Goal: Check status

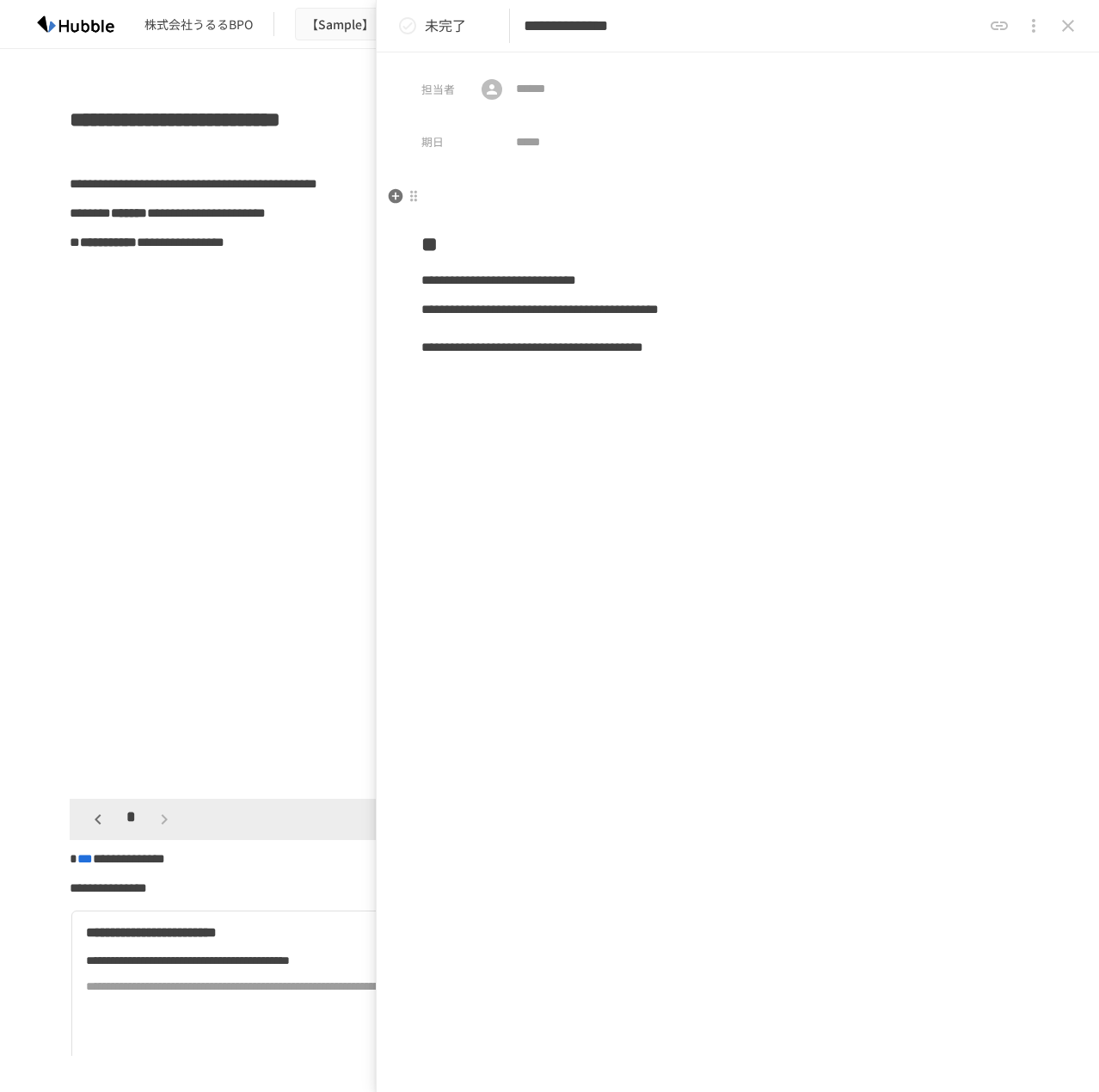
scroll to position [258, 0]
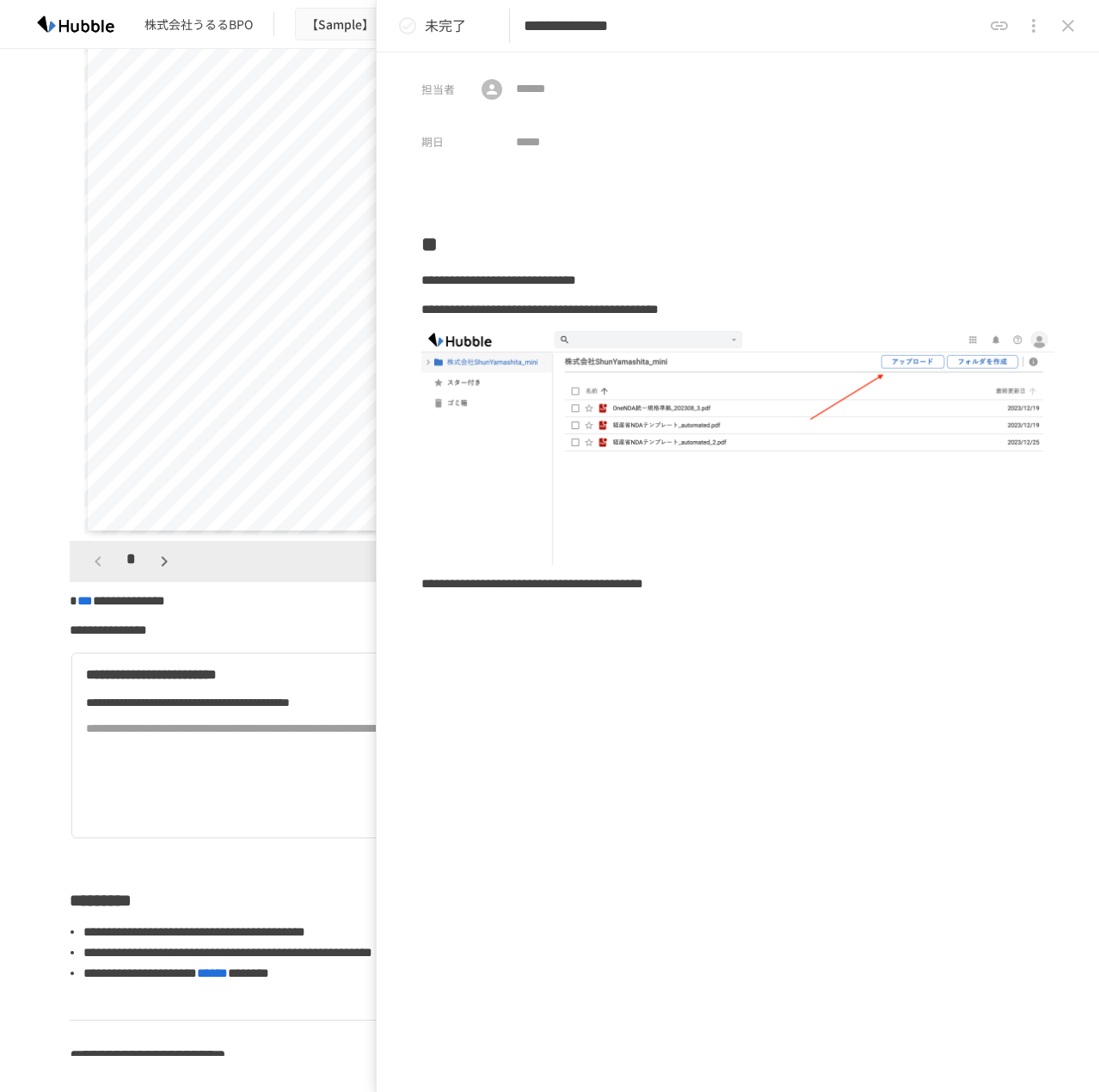
click at [1071, 28] on icon "close drawer" at bounding box center [1067, 26] width 12 height 12
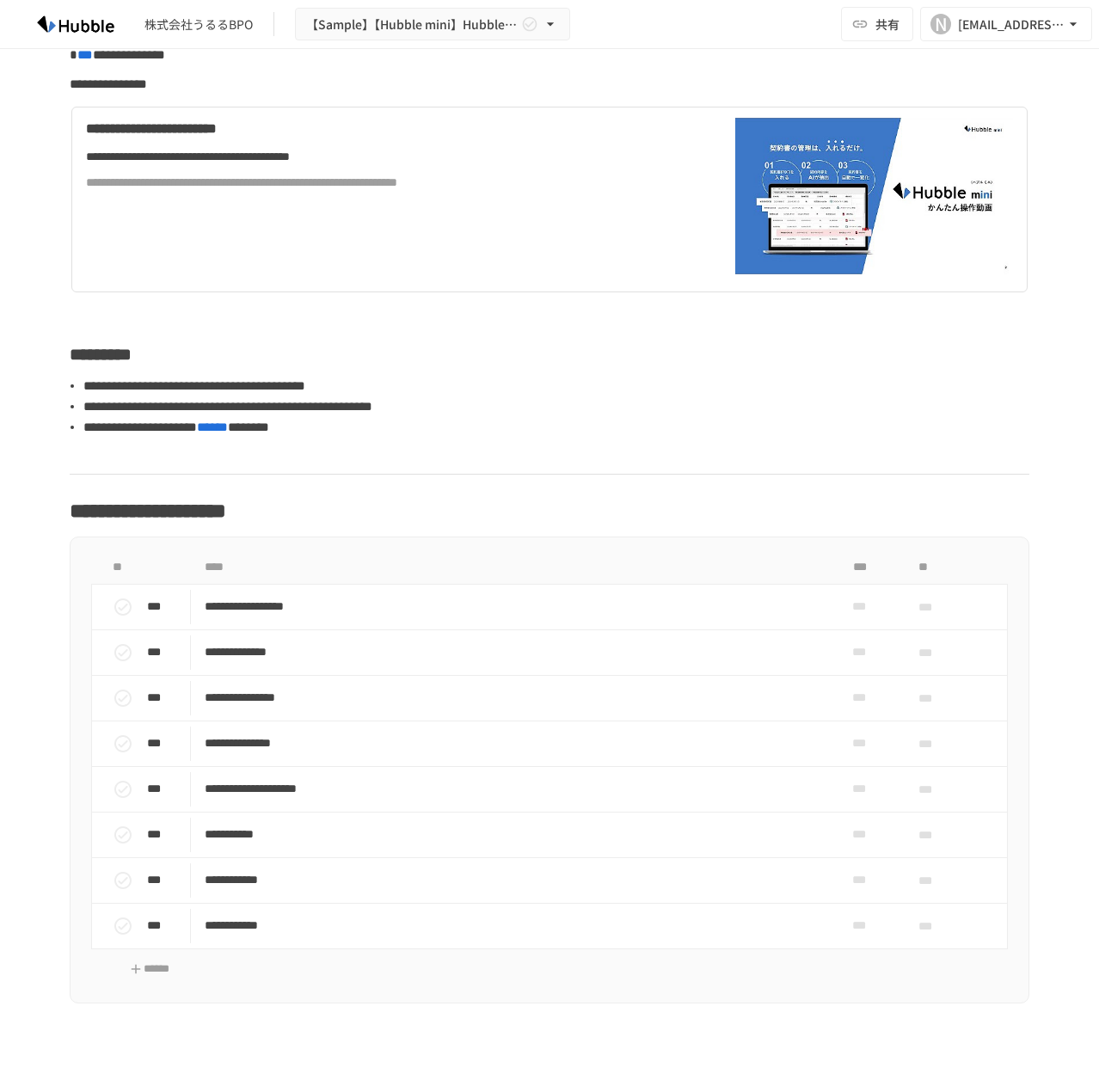
scroll to position [860, 0]
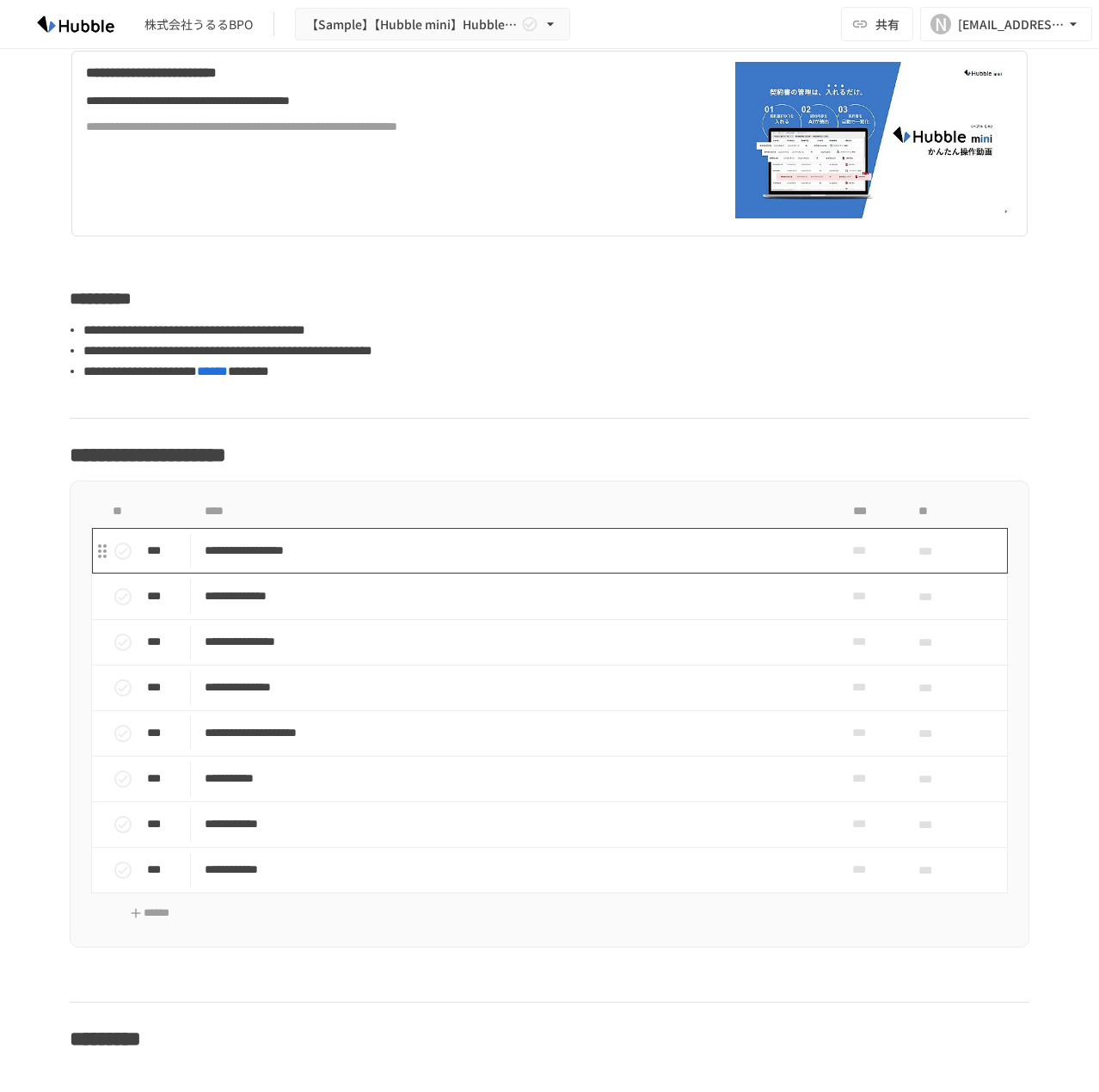
click at [321, 551] on p "**********" at bounding box center [513, 550] width 617 height 21
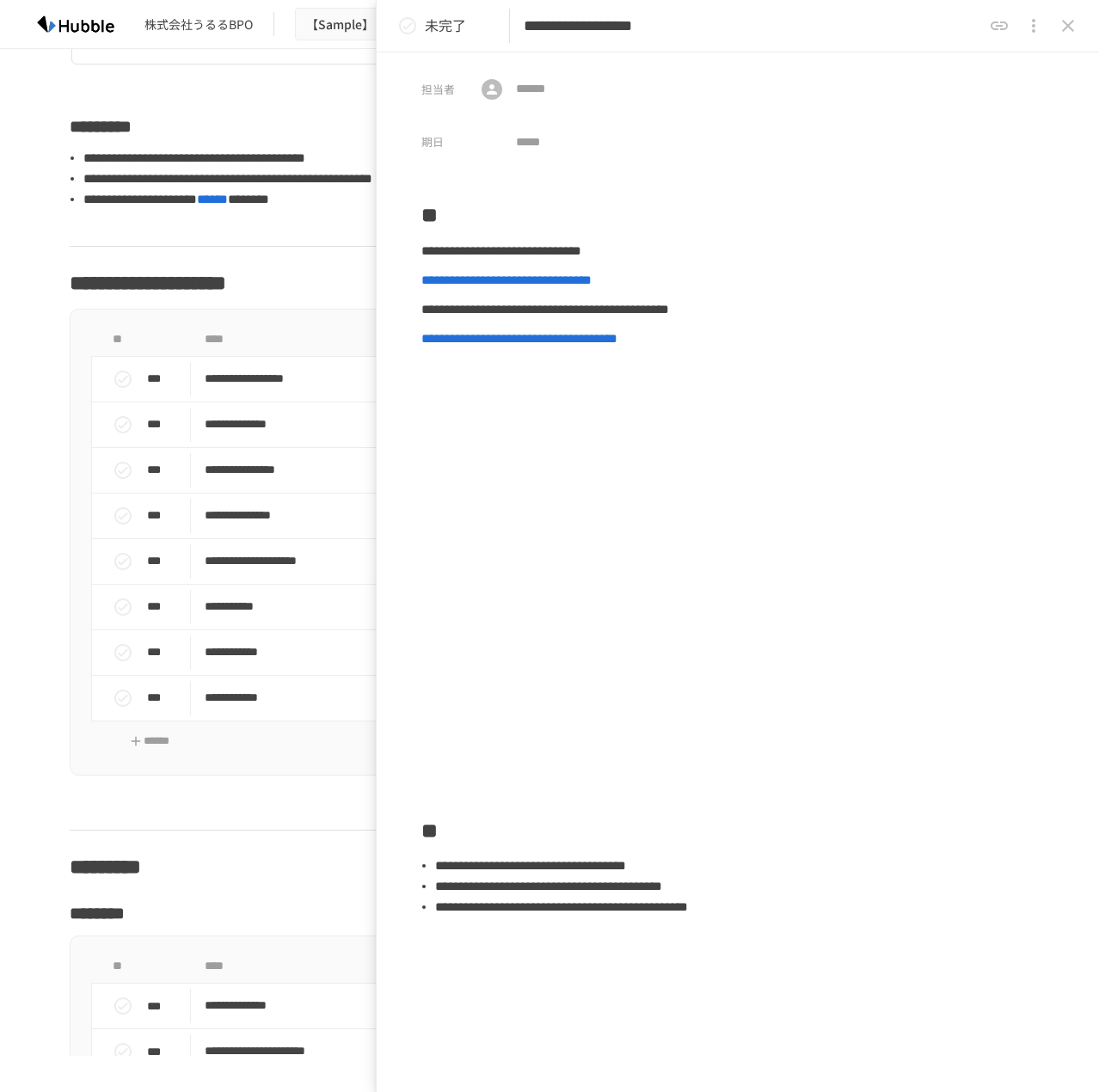
click at [1052, 28] on button "close drawer" at bounding box center [1067, 25] width 34 height 34
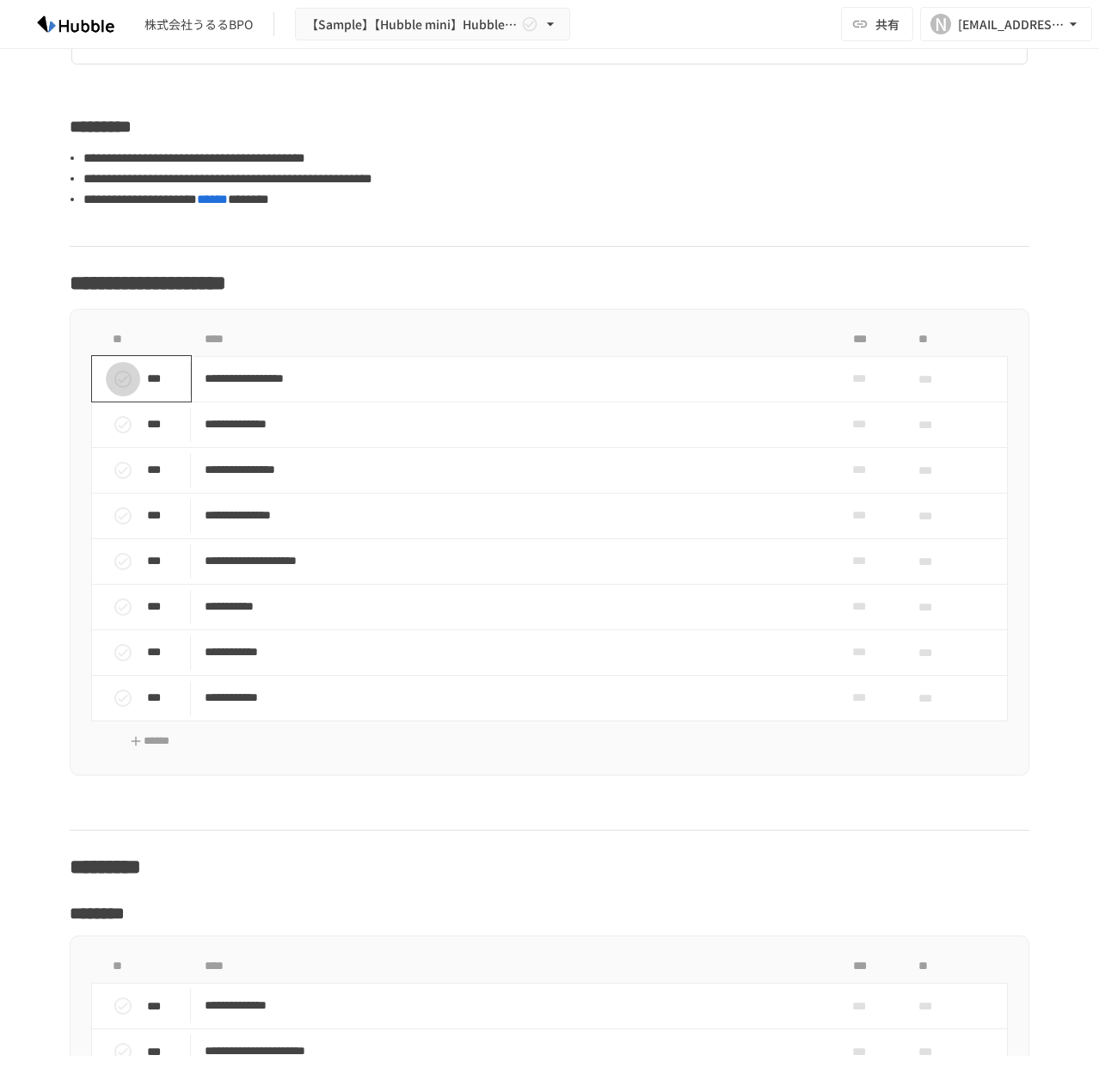
click at [114, 375] on icon "status" at bounding box center [123, 379] width 20 height 20
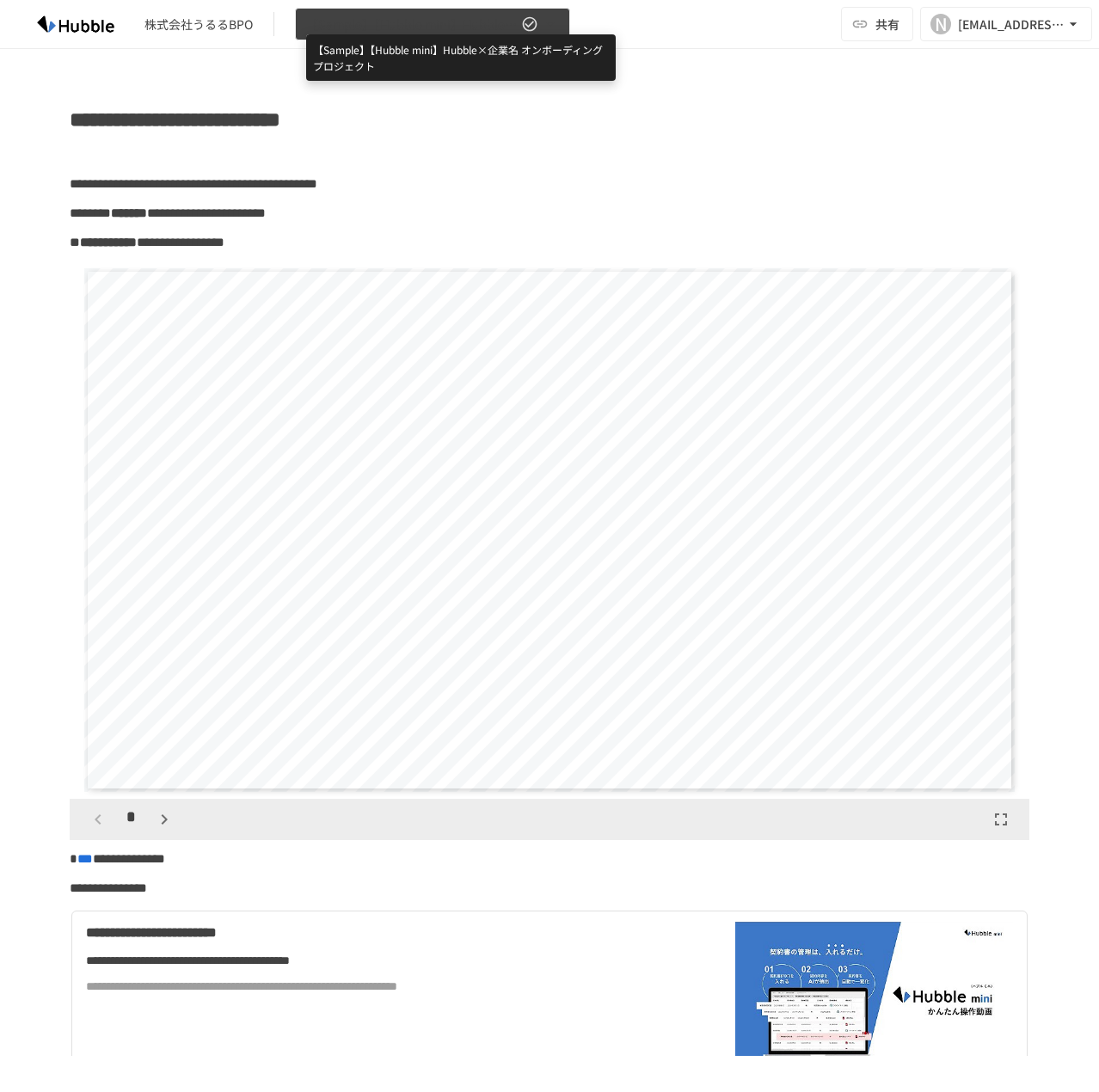
click at [430, 26] on span "【Sample】【Hubble mini】Hubble×企業名 オンボーディングプロジェクト" at bounding box center [411, 24] width 211 height 21
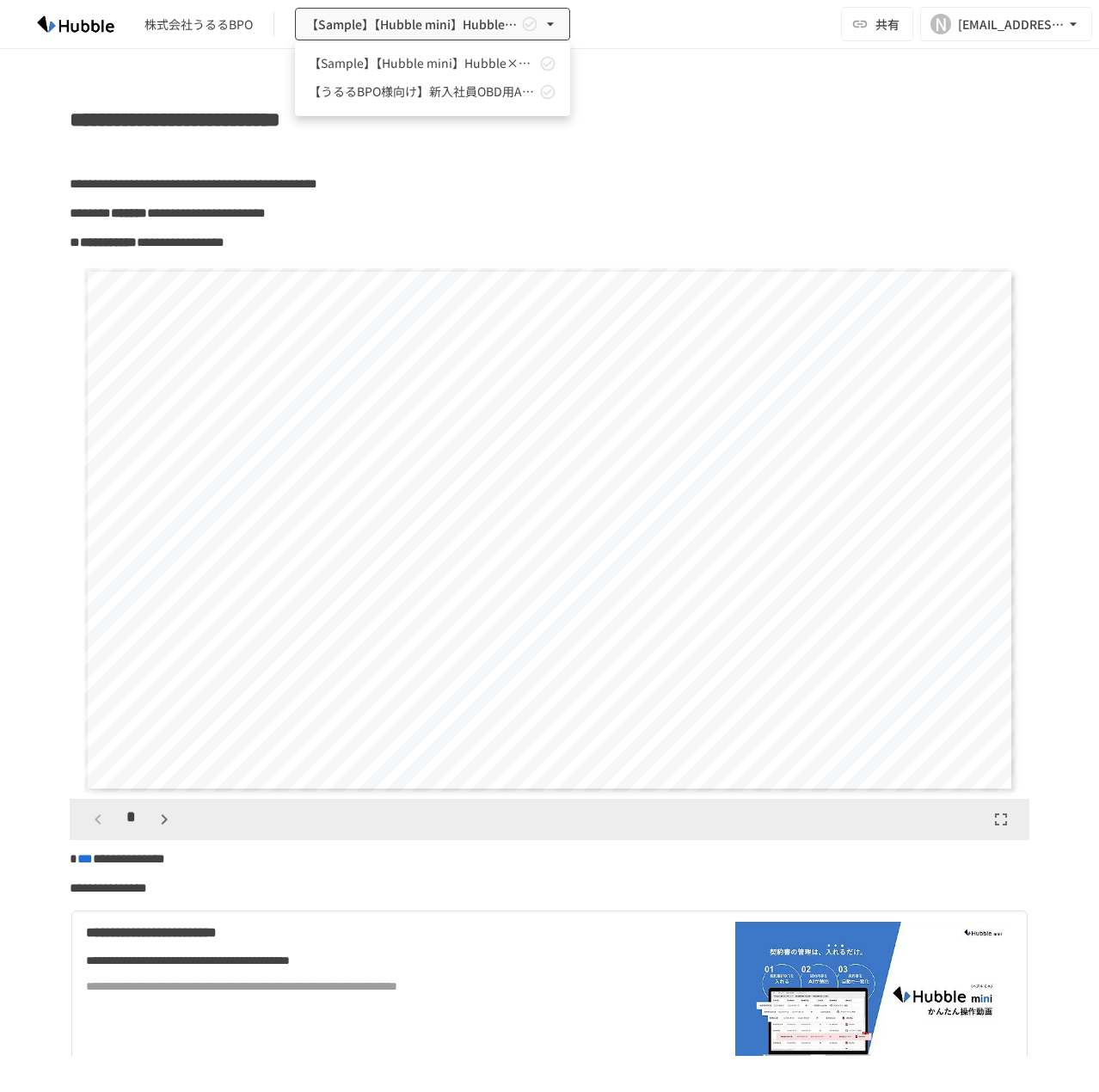
click at [424, 93] on span "【うるるBPO様向け】新入社員OBD用Arch" at bounding box center [421, 92] width 227 height 18
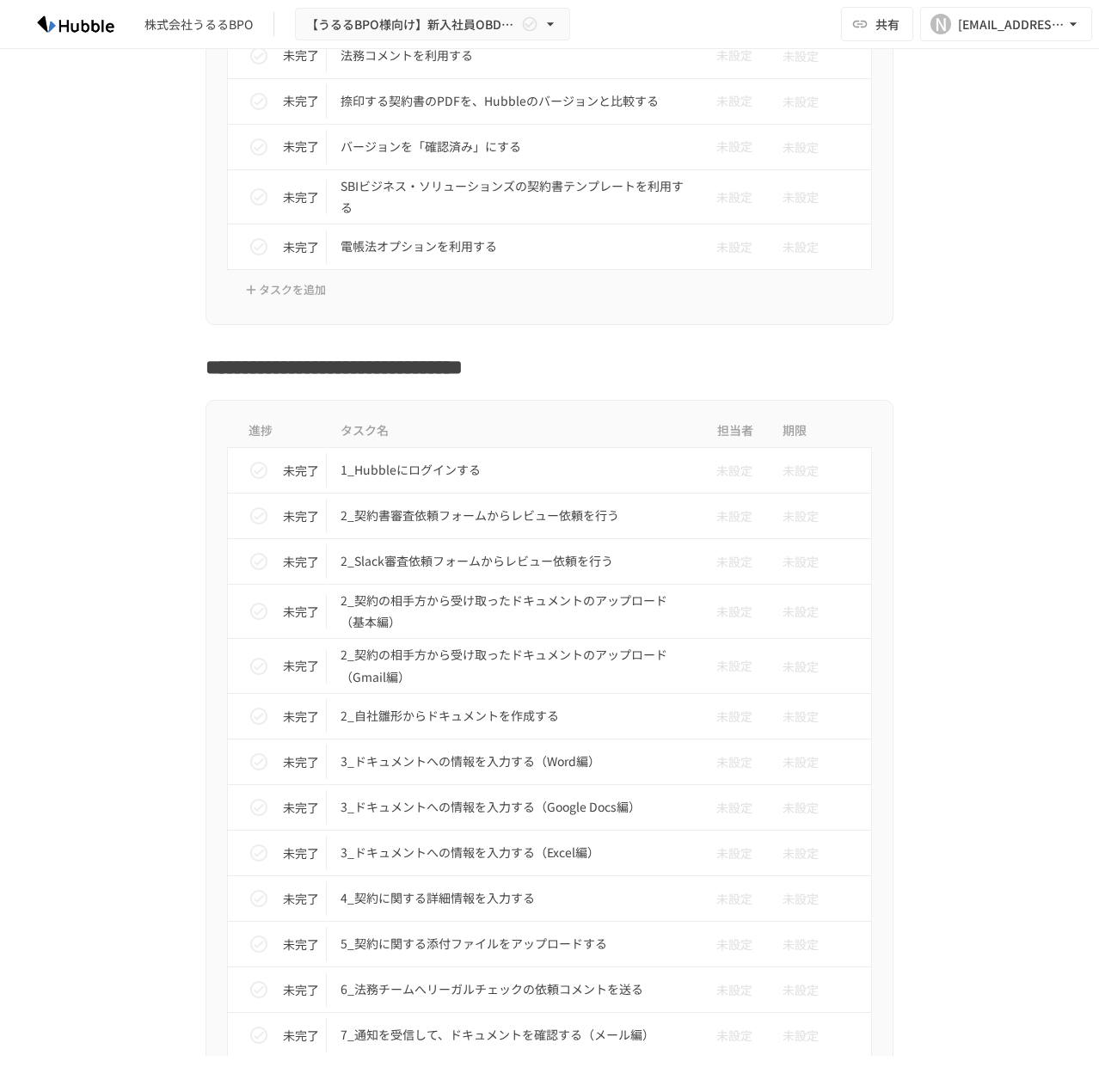
scroll to position [2006, 0]
